Goal: Task Accomplishment & Management: Manage account settings

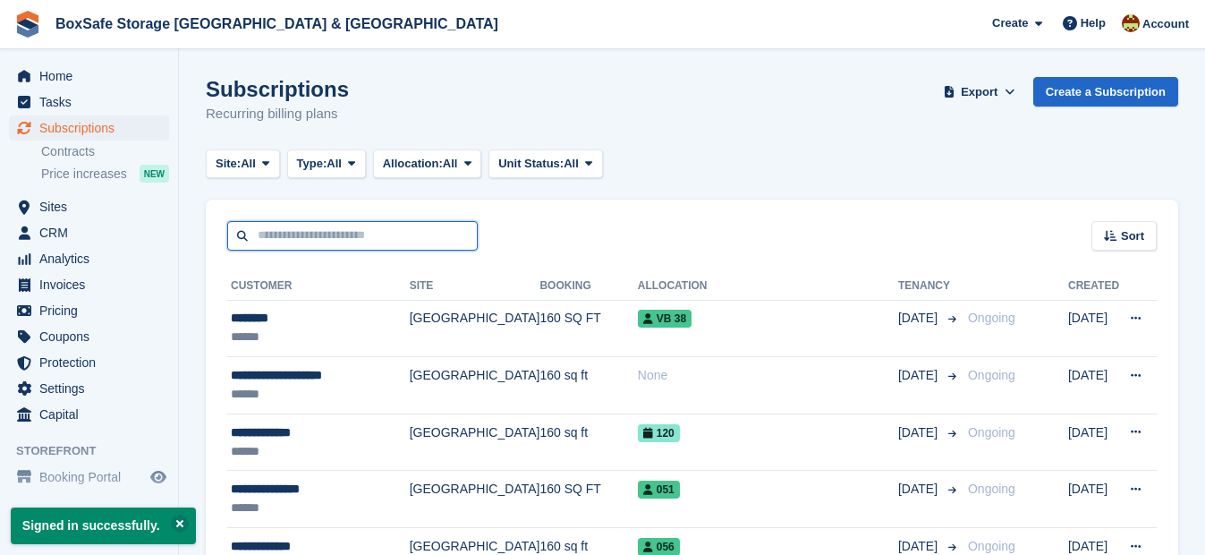
click at [328, 247] on input "text" at bounding box center [352, 236] width 251 height 30
type input "*****"
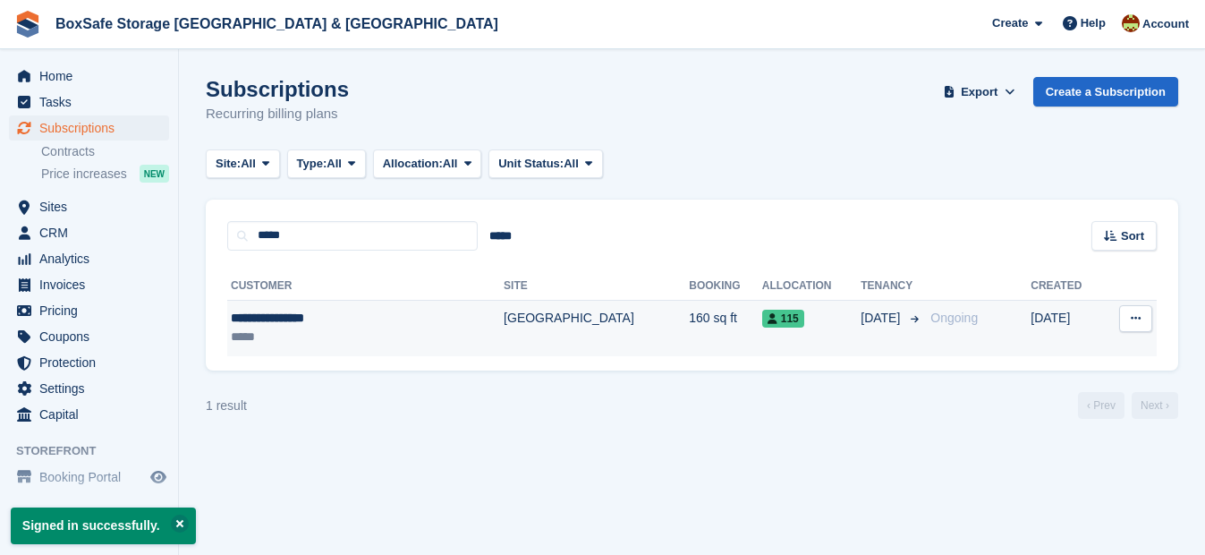
click at [305, 316] on div "**********" at bounding box center [327, 318] width 192 height 19
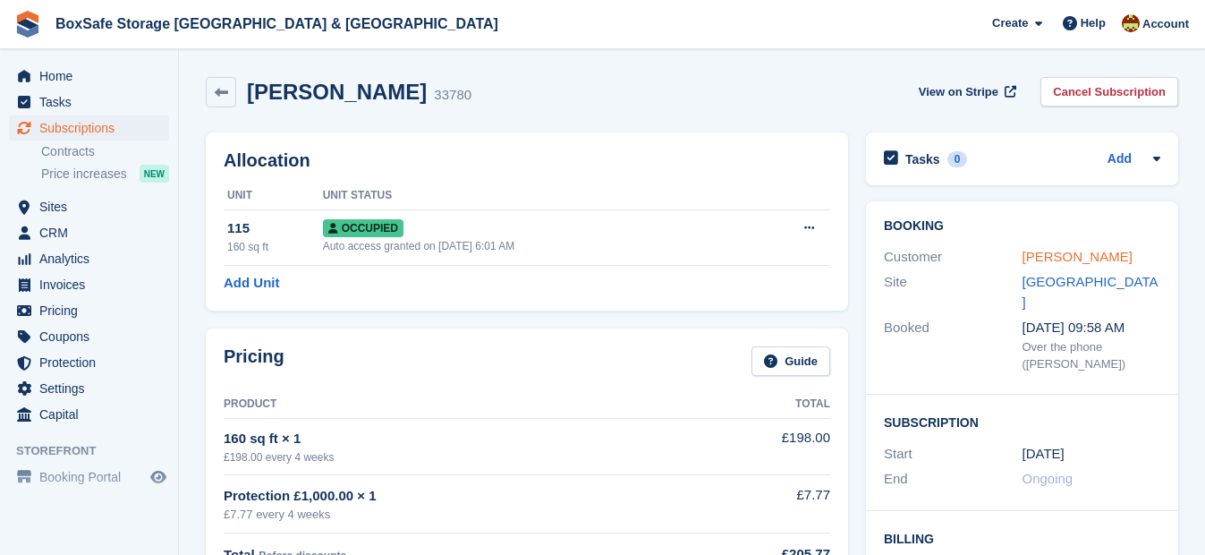
click at [1062, 258] on link "Janine Blackburn" at bounding box center [1078, 256] width 110 height 15
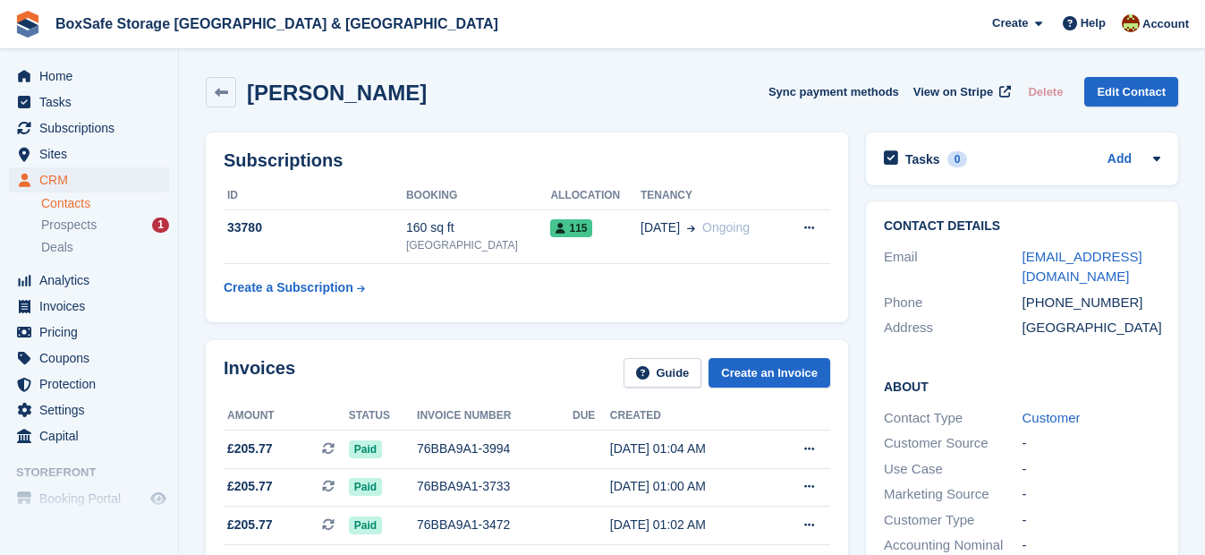
scroll to position [473, 0]
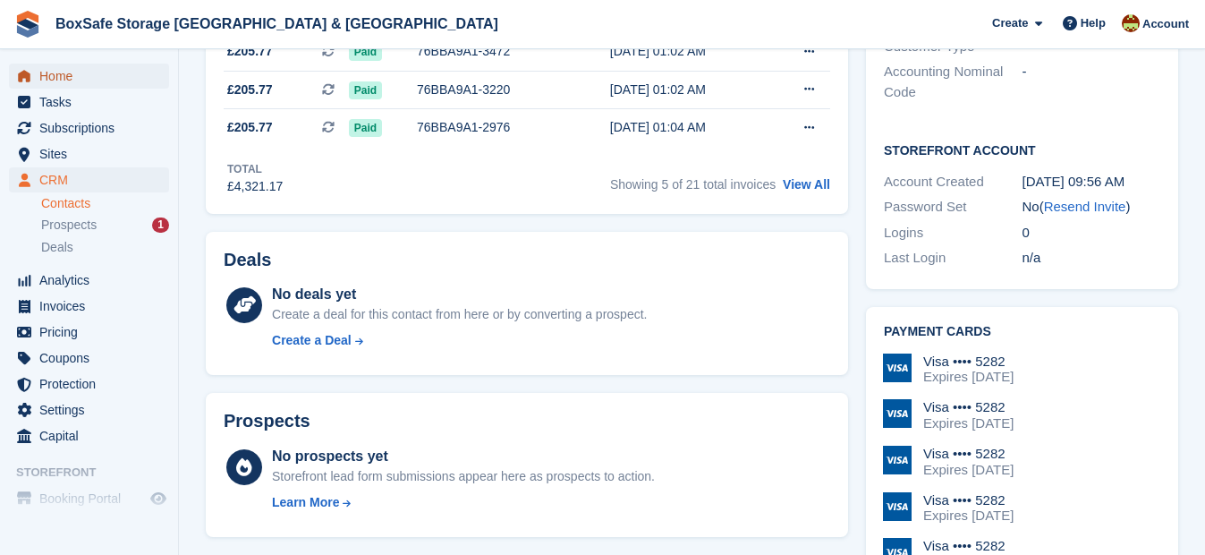
click at [66, 79] on span "Home" at bounding box center [92, 76] width 107 height 25
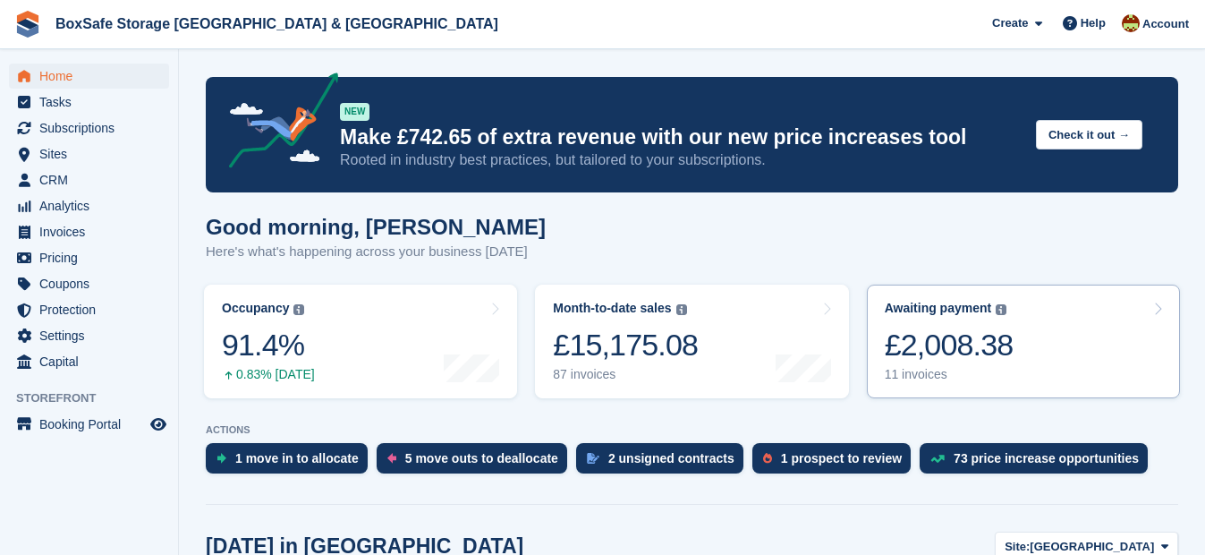
click at [923, 334] on div "£2,008.38" at bounding box center [949, 345] width 129 height 37
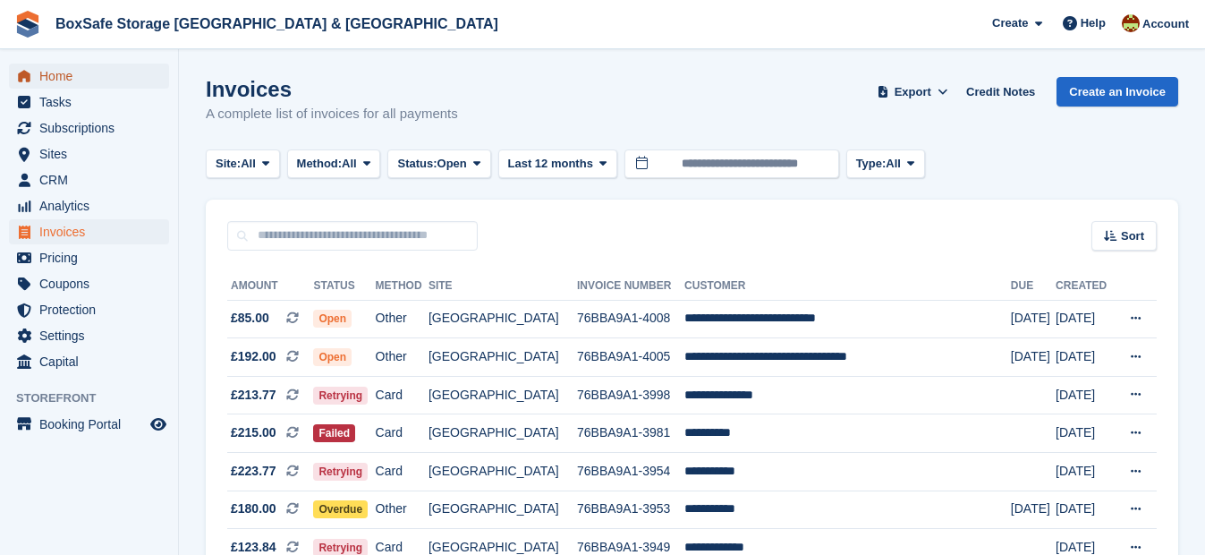
click at [66, 76] on span "Home" at bounding box center [92, 76] width 107 height 25
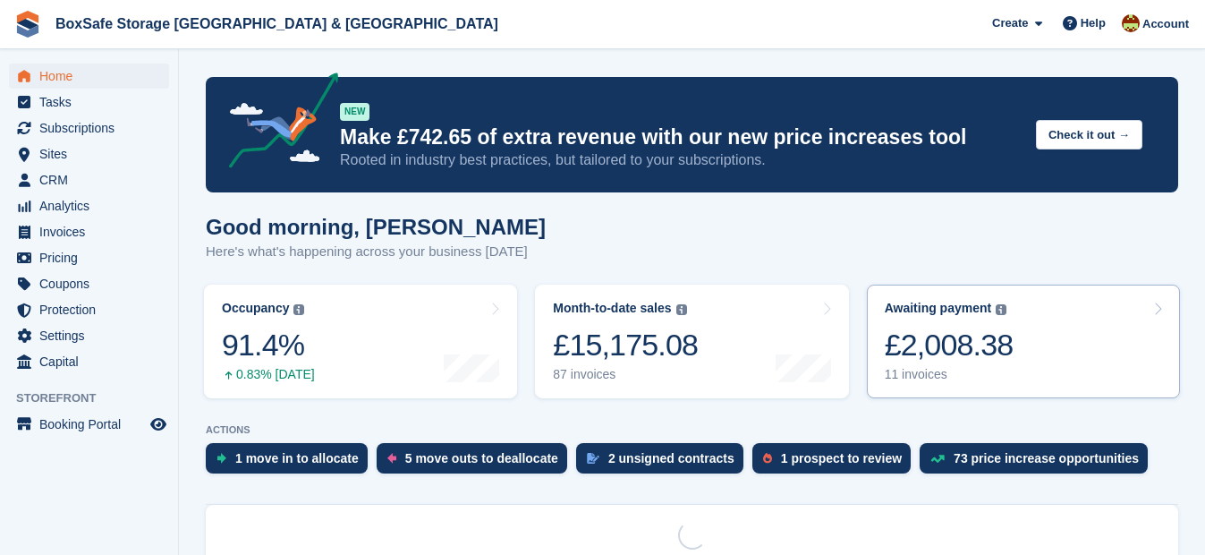
click at [950, 371] on div "11 invoices" at bounding box center [949, 374] width 129 height 15
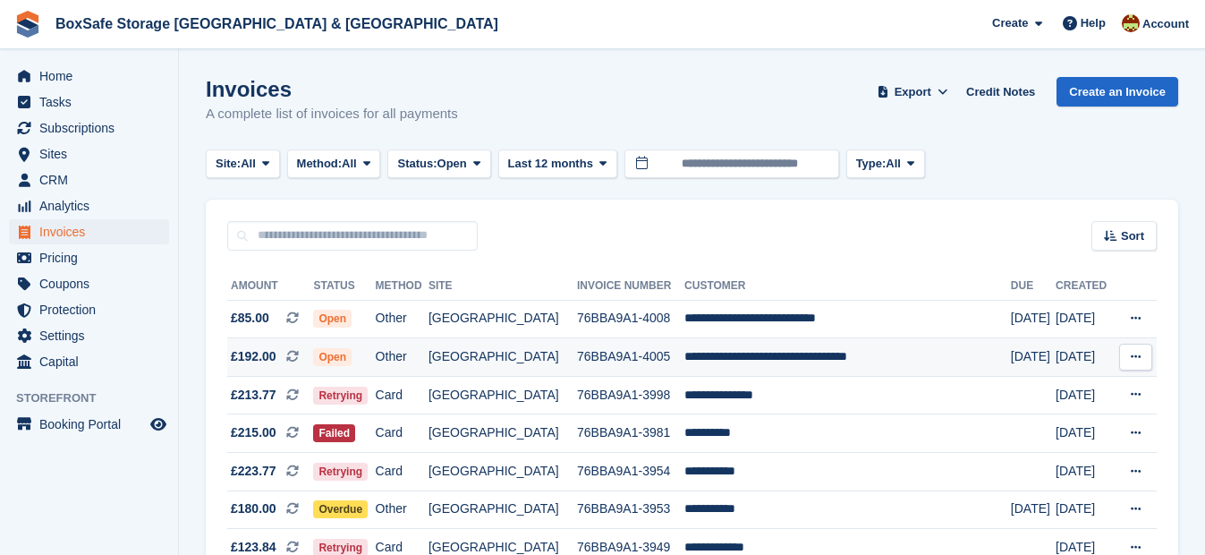
click at [729, 360] on td "**********" at bounding box center [848, 357] width 327 height 38
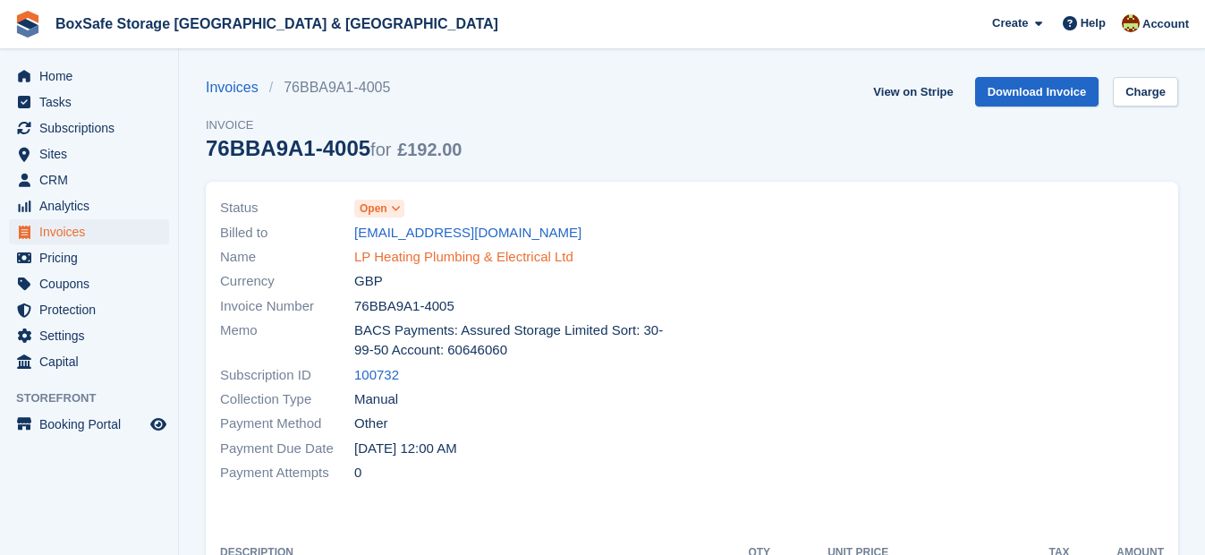
click at [463, 251] on link "LP Heating Plumbing & Electrical Ltd" at bounding box center [463, 257] width 219 height 21
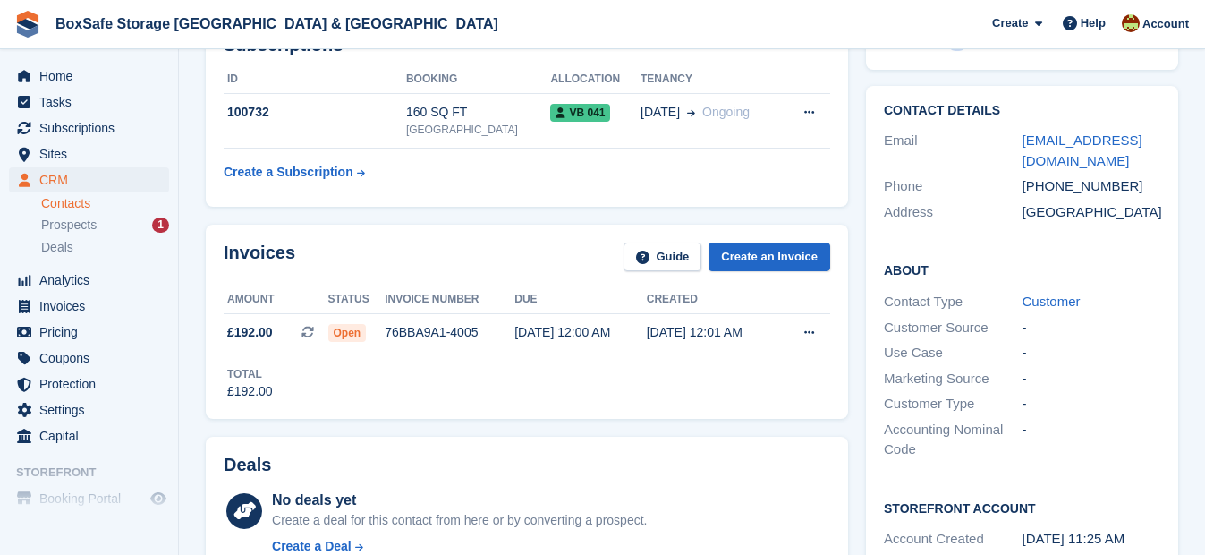
scroll to position [218, 0]
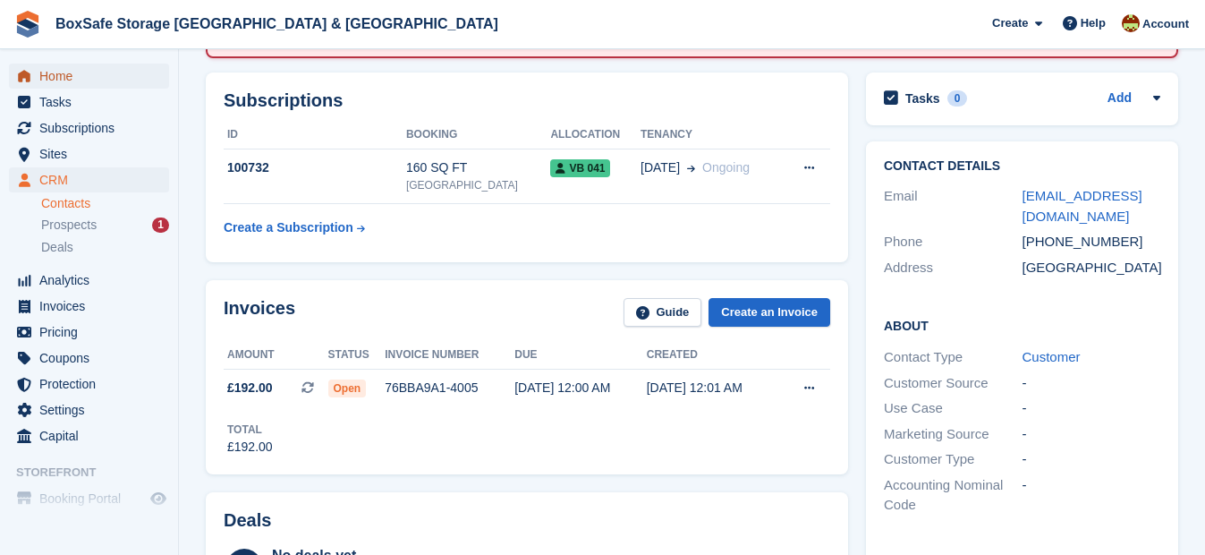
click at [111, 76] on span "Home" at bounding box center [92, 76] width 107 height 25
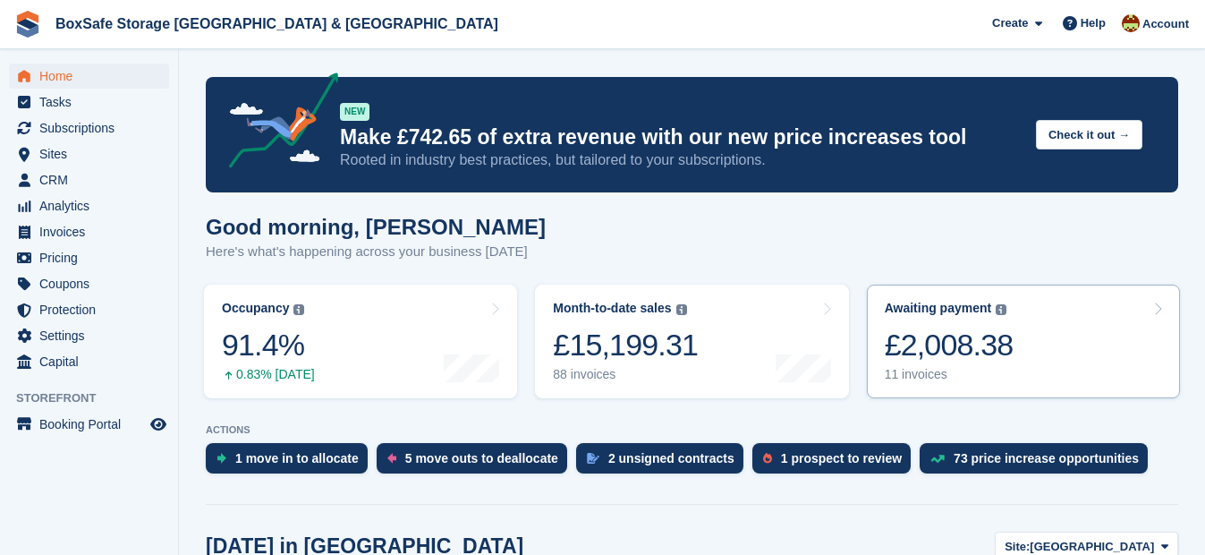
click at [948, 375] on div "11 invoices" at bounding box center [949, 374] width 129 height 15
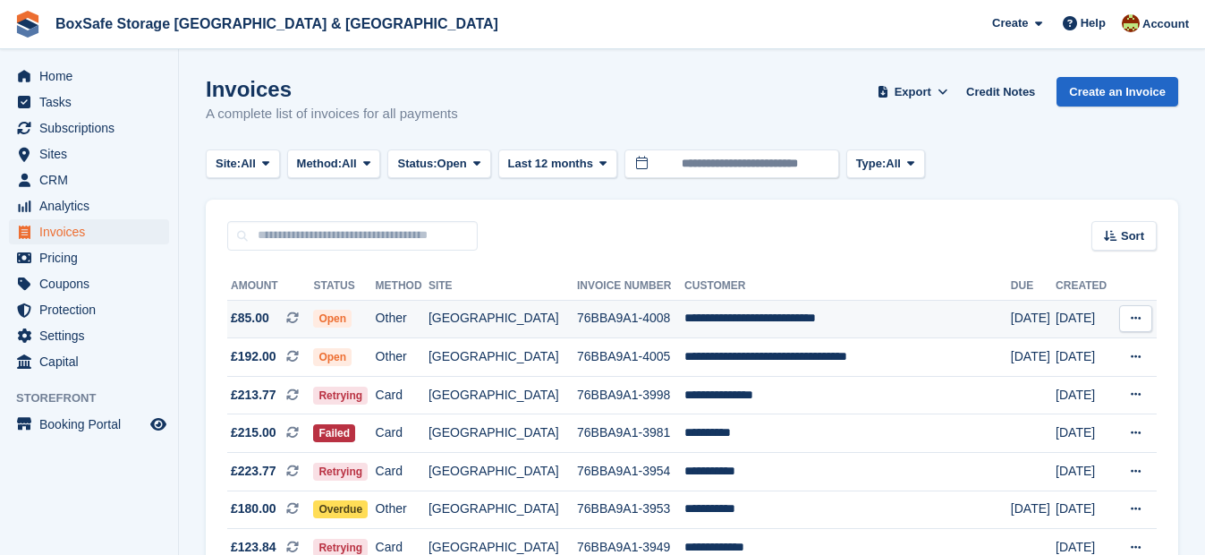
click at [761, 322] on td "**********" at bounding box center [848, 319] width 327 height 38
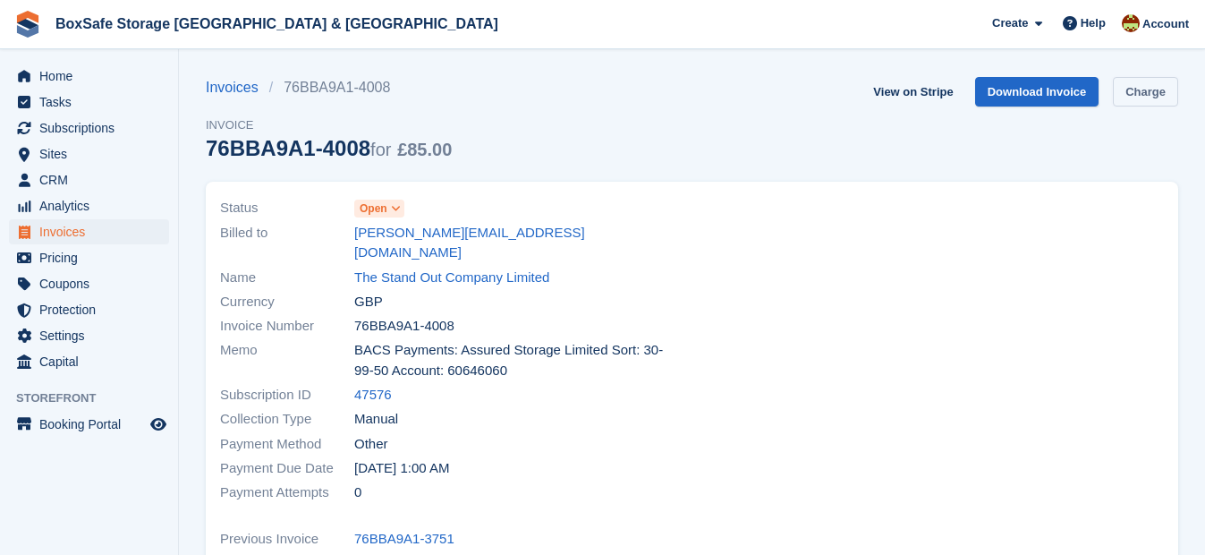
click at [1144, 94] on link "Charge" at bounding box center [1145, 92] width 65 height 30
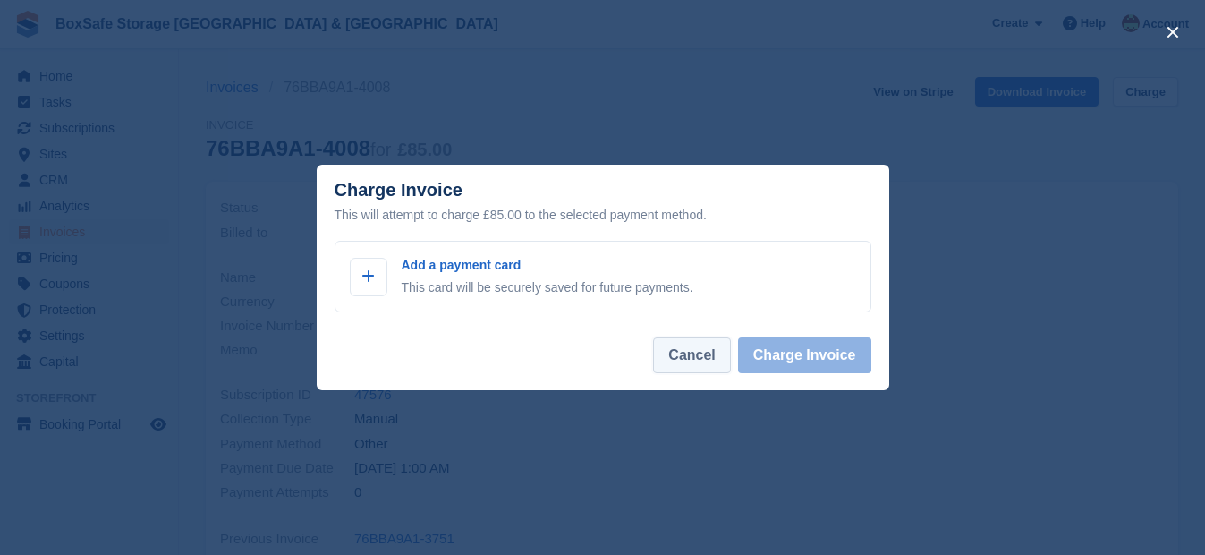
click at [720, 355] on button "Cancel" at bounding box center [691, 355] width 77 height 36
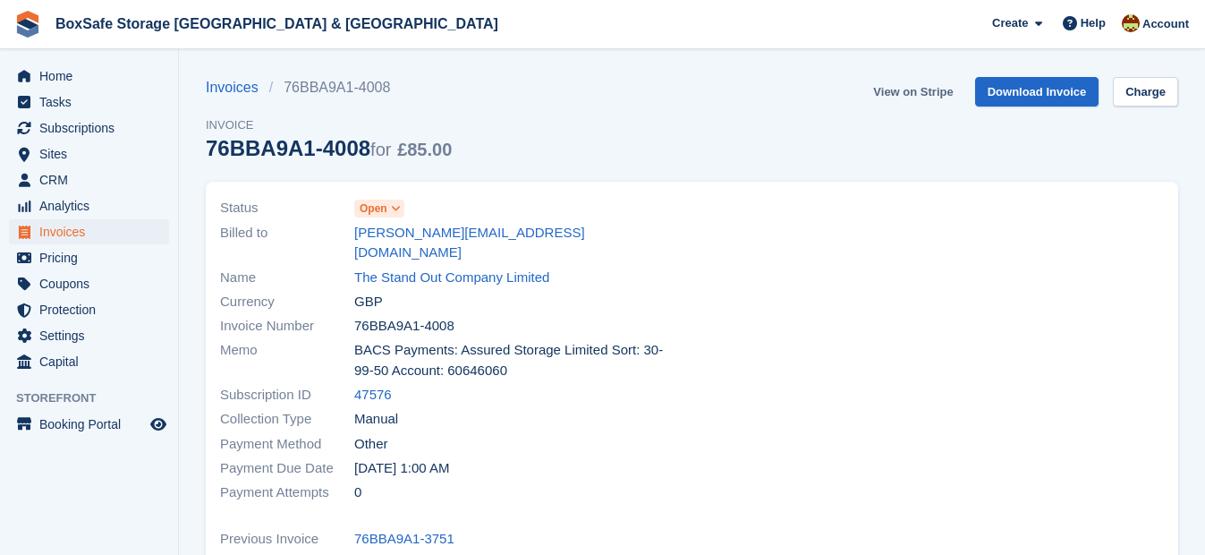
click at [904, 89] on link "View on Stripe" at bounding box center [913, 92] width 94 height 30
click at [35, 86] on link "Home" at bounding box center [89, 76] width 160 height 25
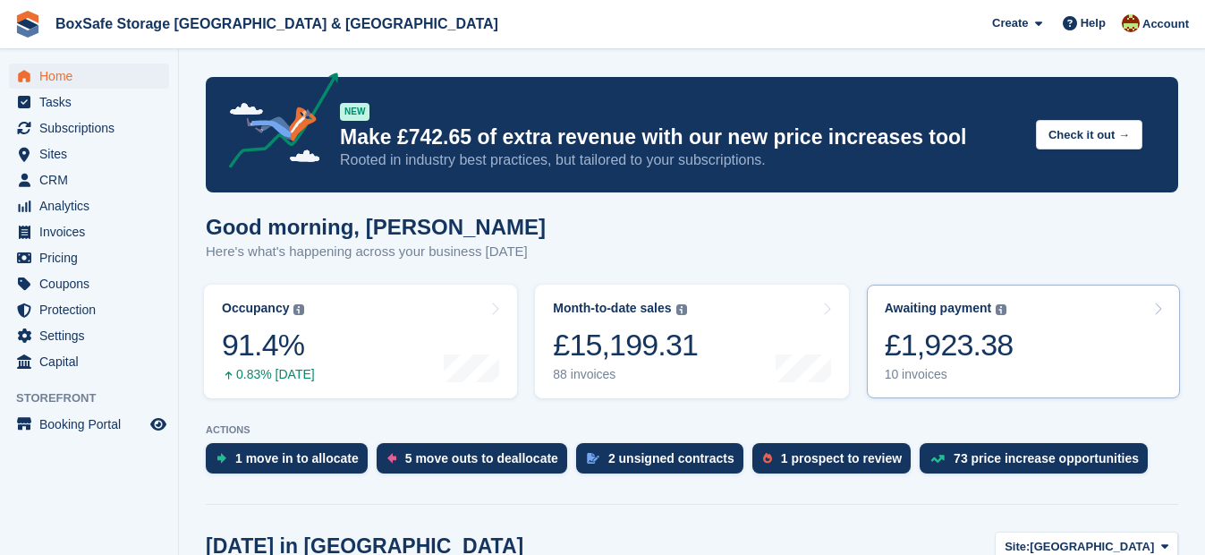
click at [938, 345] on div "£1,923.38" at bounding box center [949, 345] width 129 height 37
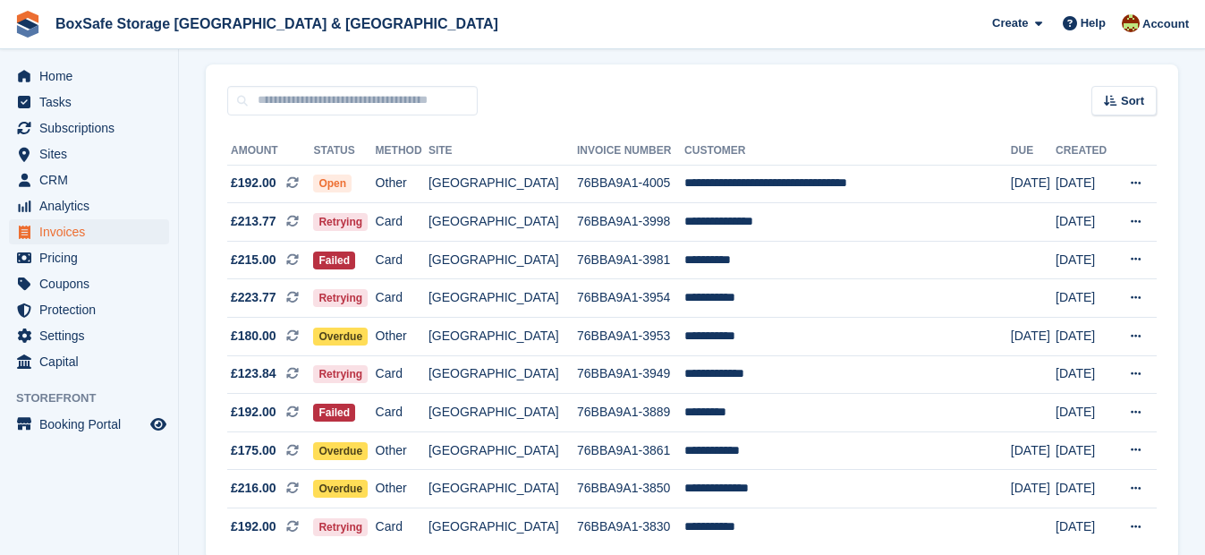
scroll to position [216, 0]
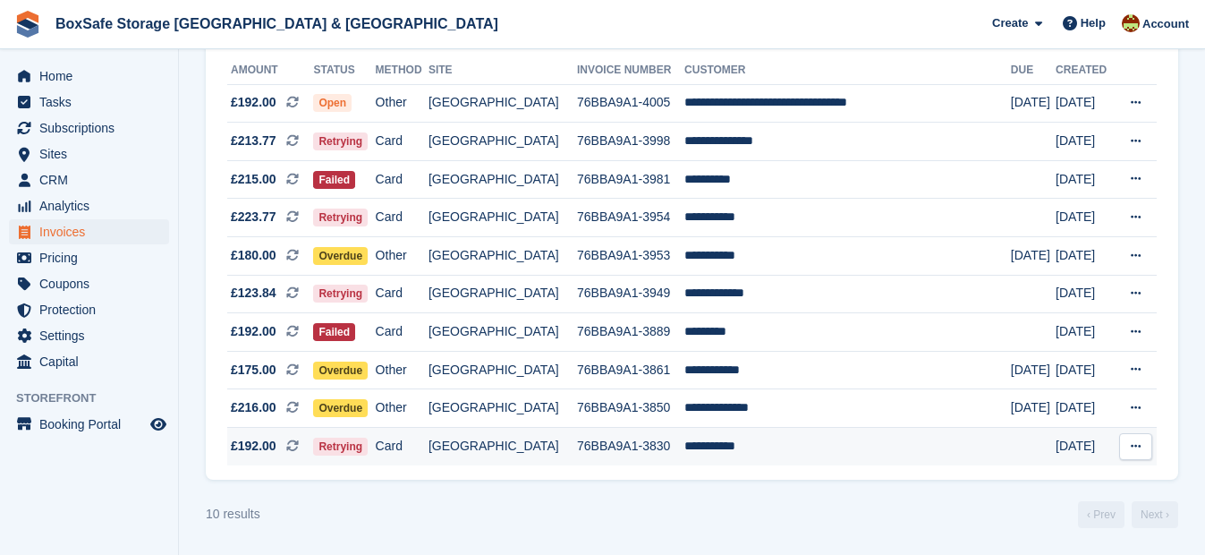
click at [724, 446] on td "**********" at bounding box center [848, 447] width 327 height 38
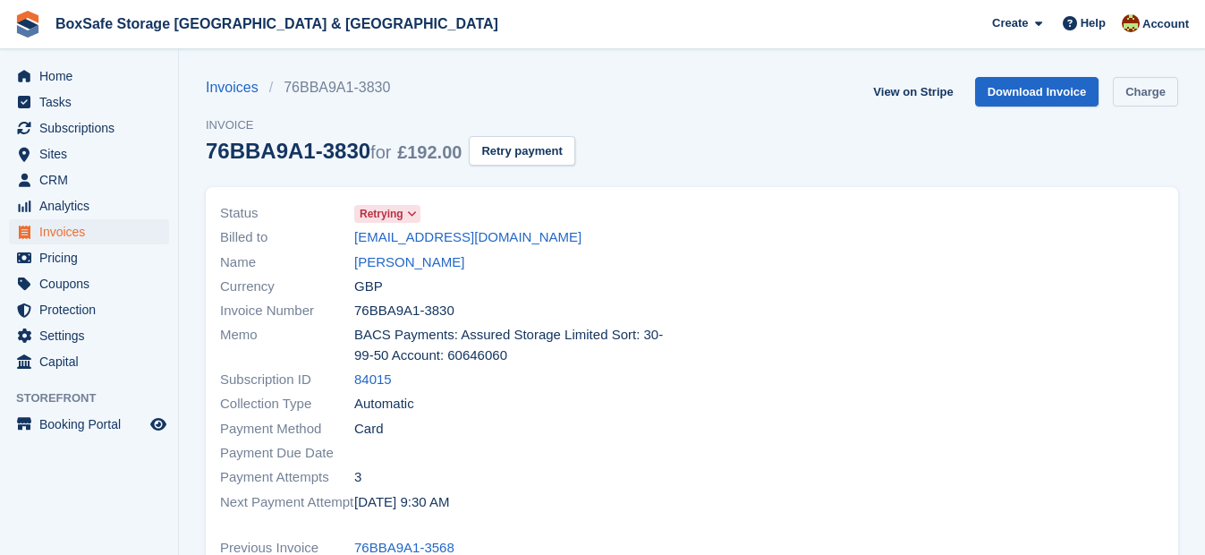
click at [1142, 98] on link "Charge" at bounding box center [1145, 92] width 65 height 30
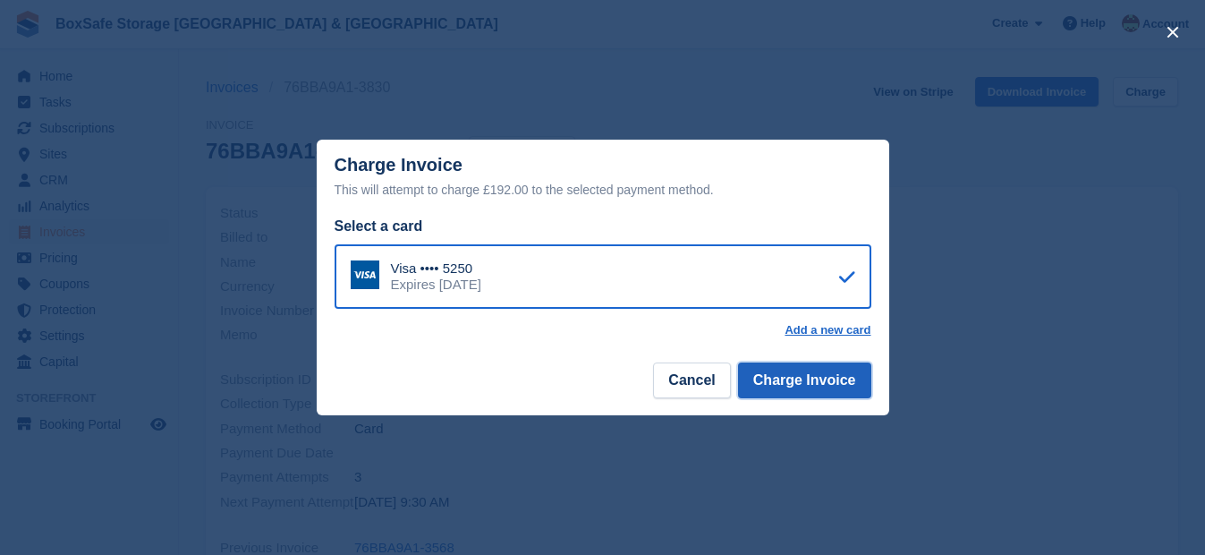
click at [804, 372] on button "Charge Invoice" at bounding box center [804, 380] width 133 height 36
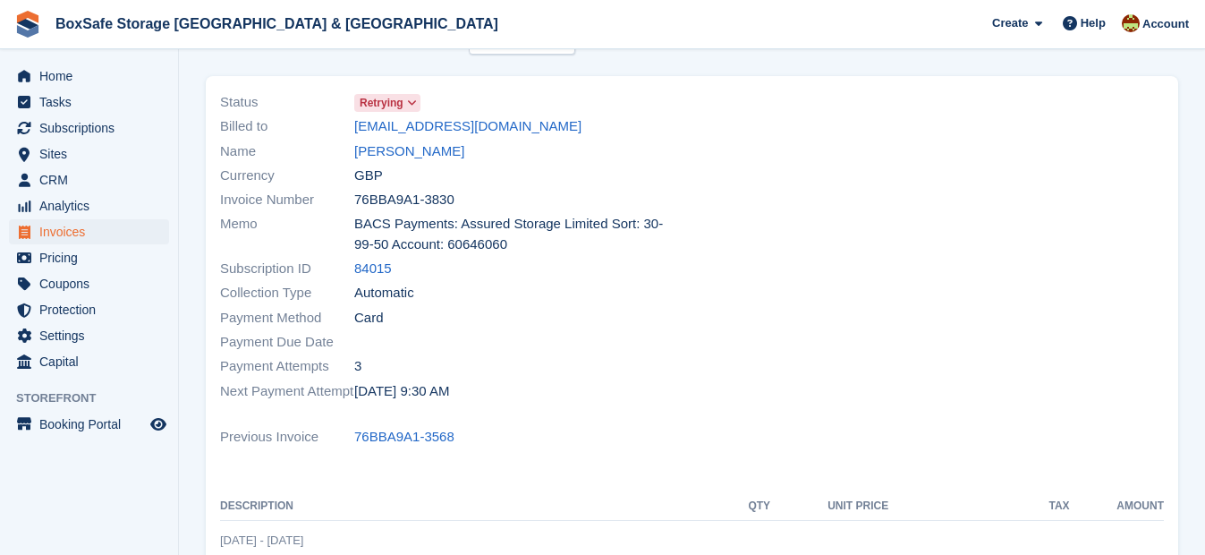
scroll to position [107, 0]
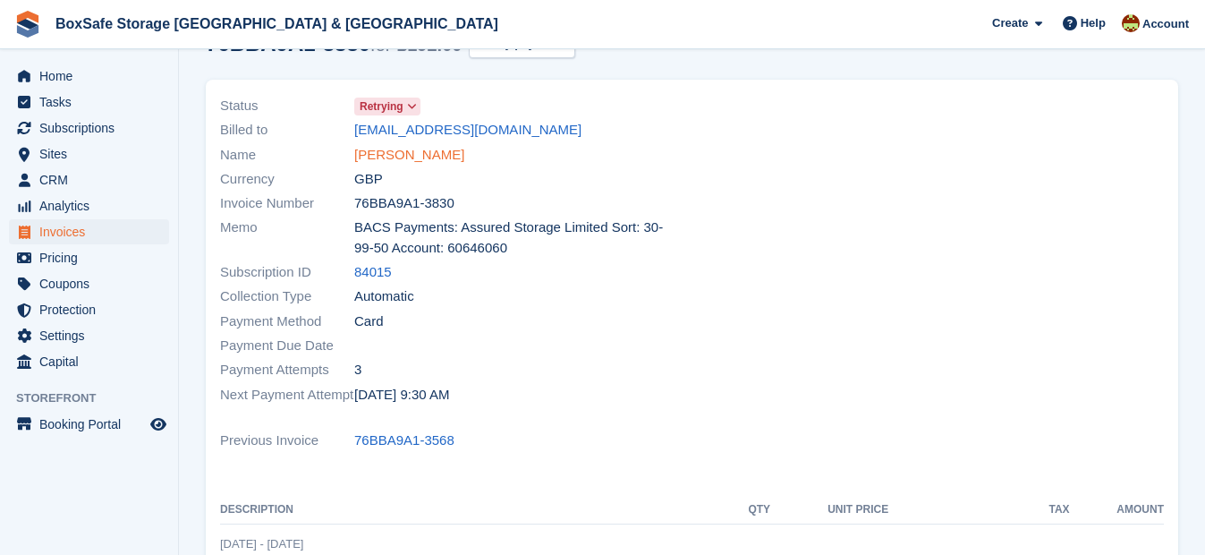
click at [372, 156] on link "Terry Smith" at bounding box center [409, 155] width 110 height 21
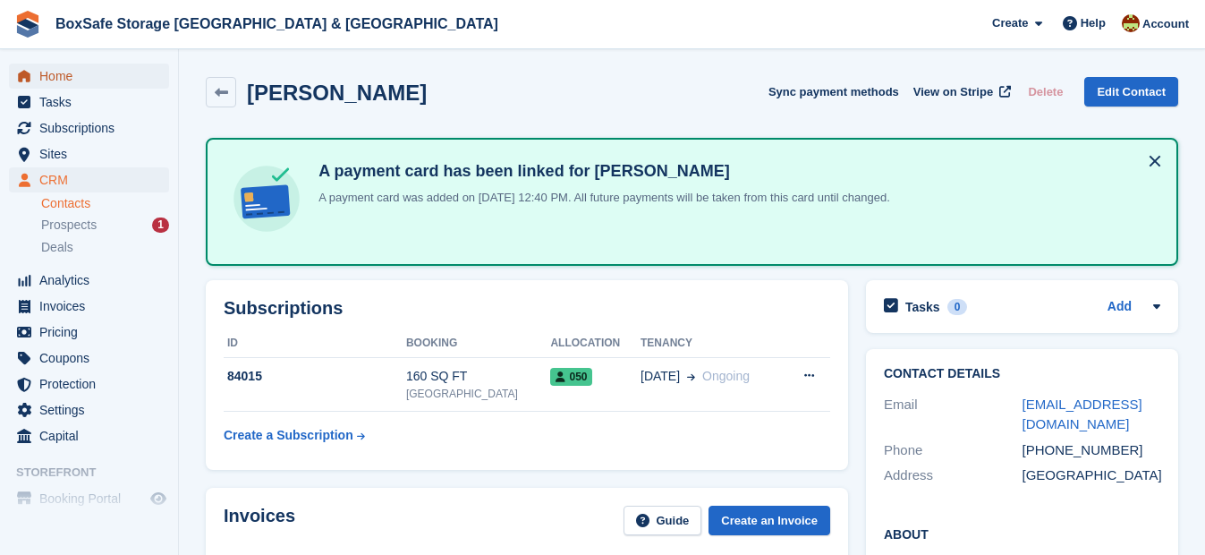
click at [51, 83] on span "Home" at bounding box center [92, 76] width 107 height 25
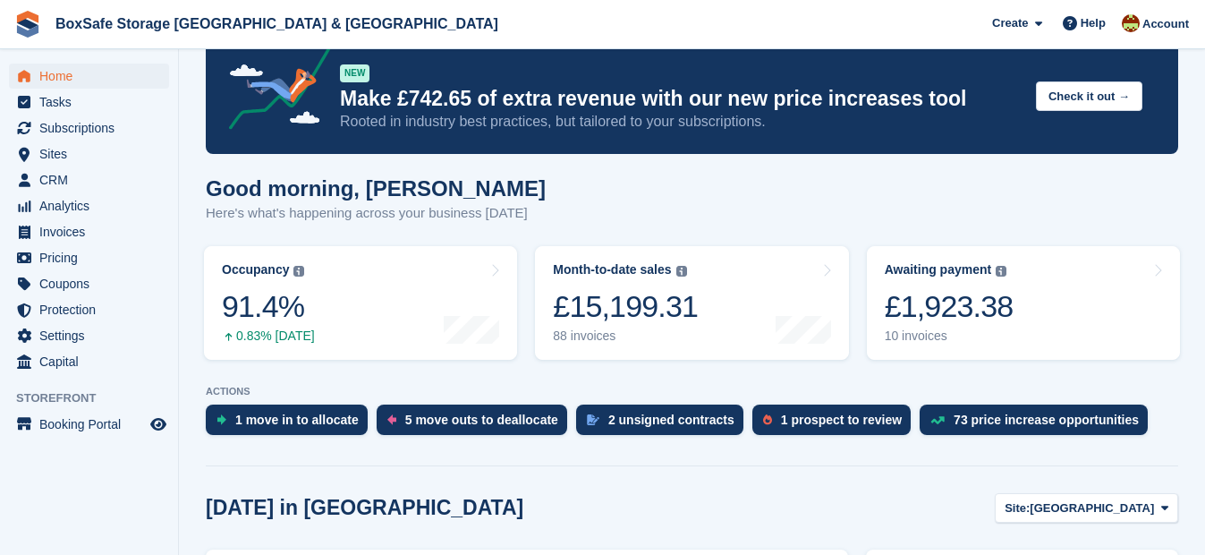
scroll to position [38, 0]
click at [959, 285] on div "Awaiting payment The total outstanding balance on all open invoices. £1,923.38 …" at bounding box center [949, 302] width 129 height 81
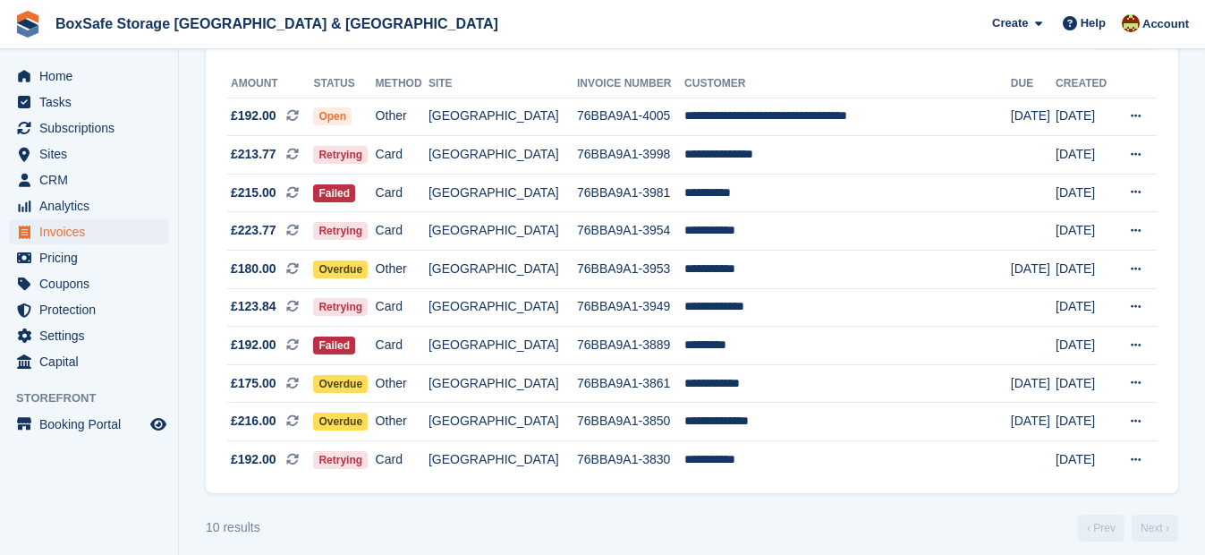
scroll to position [216, 0]
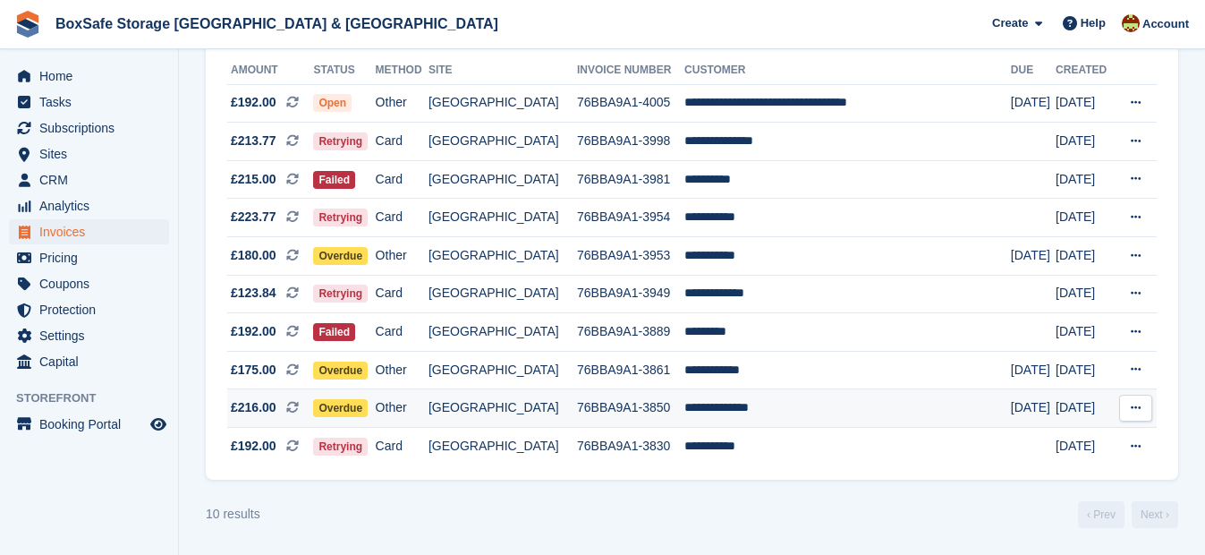
click at [782, 412] on td "**********" at bounding box center [848, 408] width 327 height 38
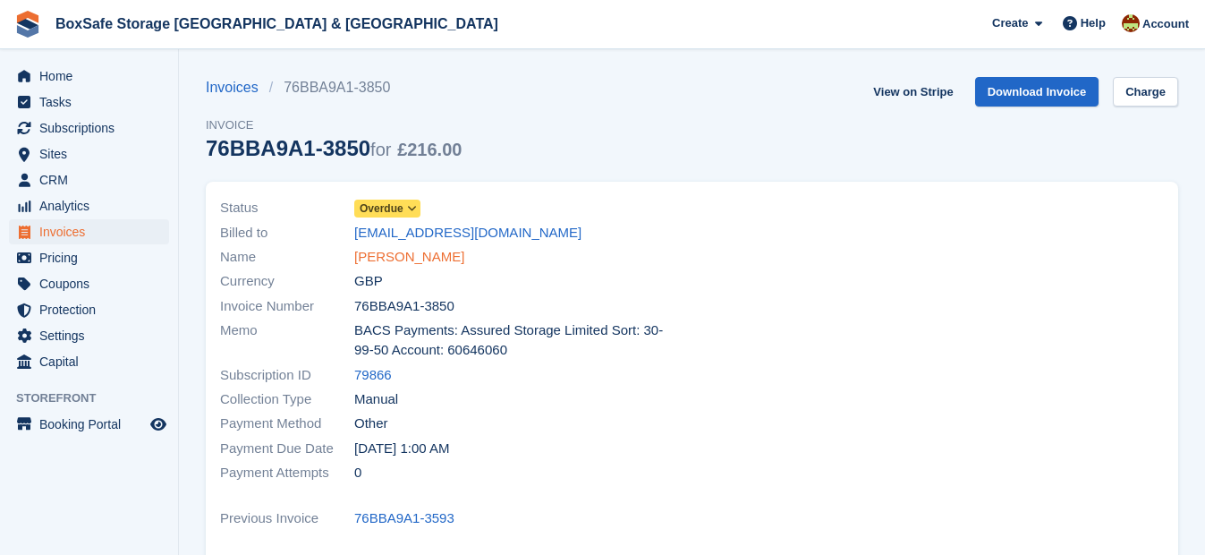
click at [368, 263] on link "[PERSON_NAME]" at bounding box center [409, 257] width 110 height 21
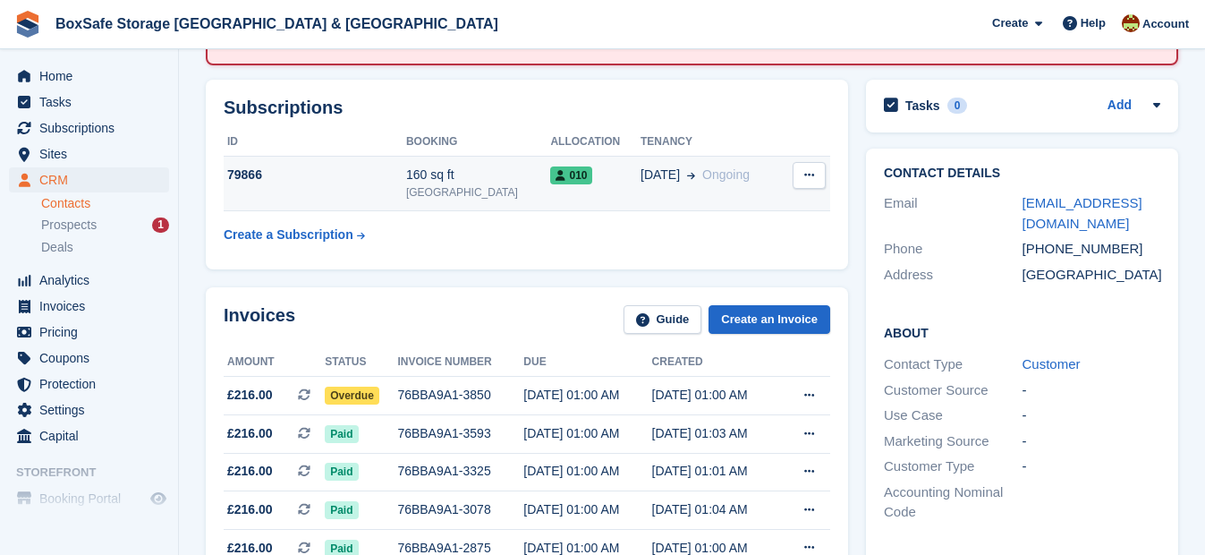
scroll to position [215, 0]
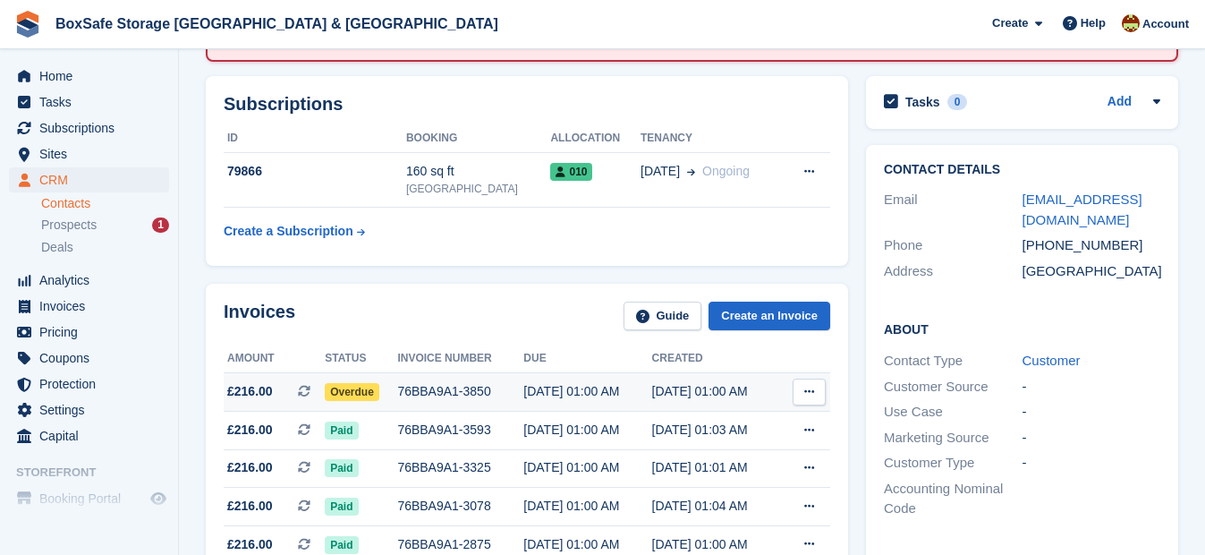
click at [574, 387] on div "[DATE] 01:00 AM" at bounding box center [588, 391] width 128 height 19
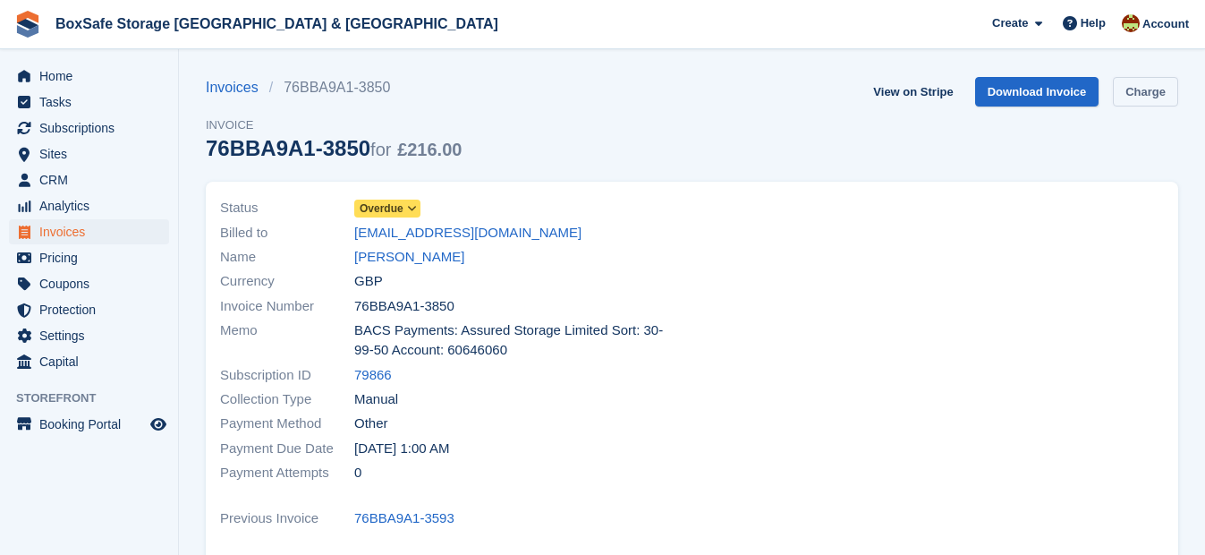
click at [1146, 92] on link "Charge" at bounding box center [1145, 92] width 65 height 30
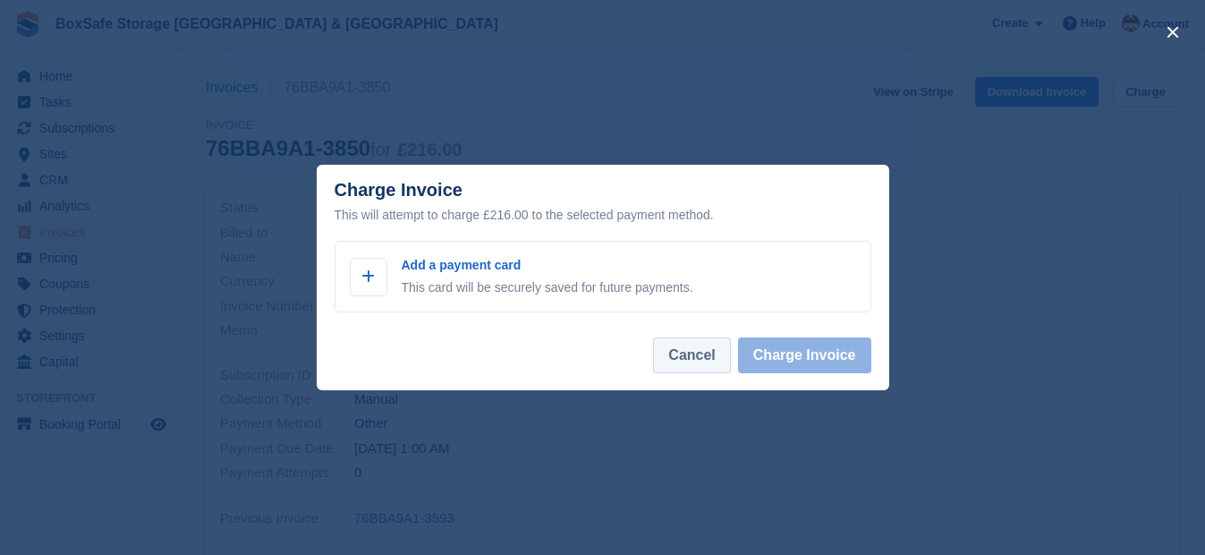
click at [684, 349] on button "Cancel" at bounding box center [691, 355] width 77 height 36
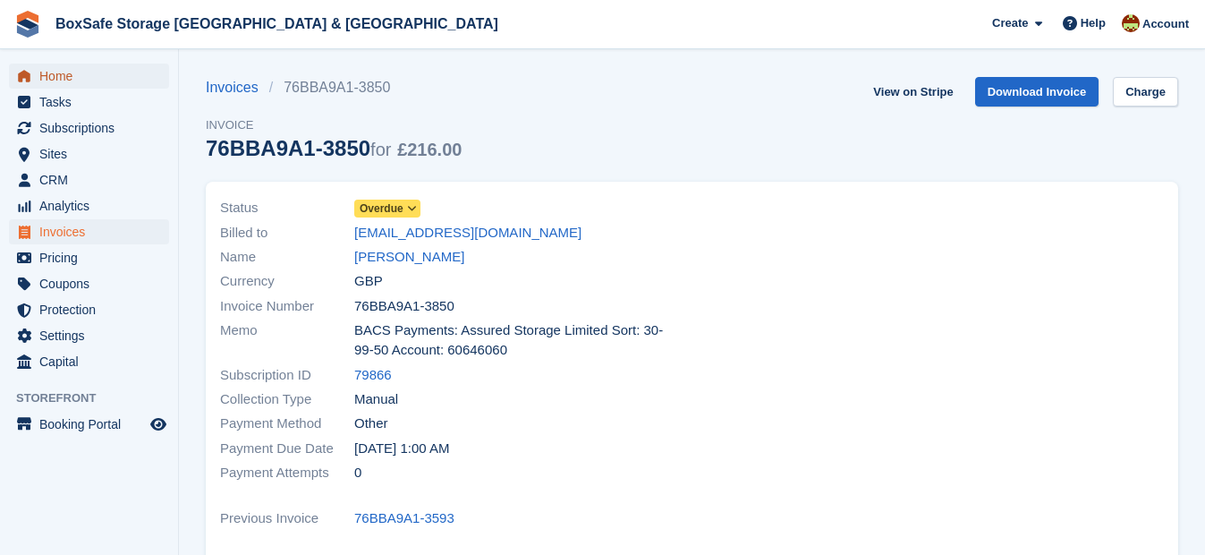
click at [53, 76] on span "Home" at bounding box center [92, 76] width 107 height 25
